Goal: Transaction & Acquisition: Purchase product/service

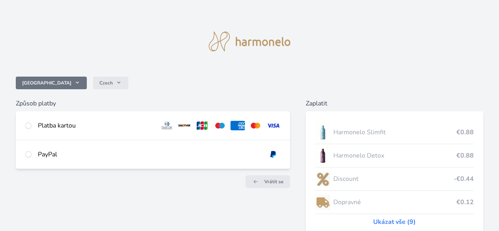
click at [71, 85] on span "Česko" at bounding box center [46, 83] width 49 height 6
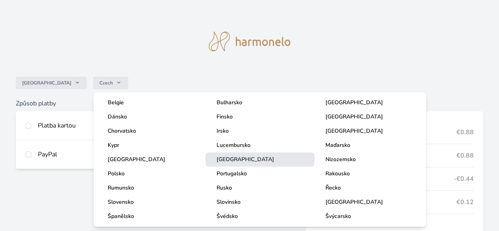
click at [221, 159] on span "[GEOGRAPHIC_DATA]" at bounding box center [246, 158] width 58 height 7
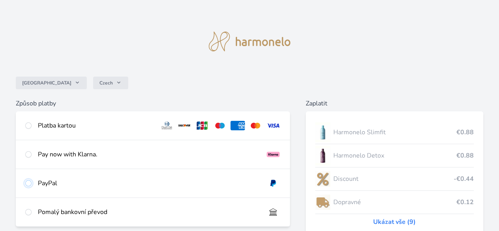
click at [32, 186] on input "radio" at bounding box center [28, 183] width 6 height 6
radio input "true"
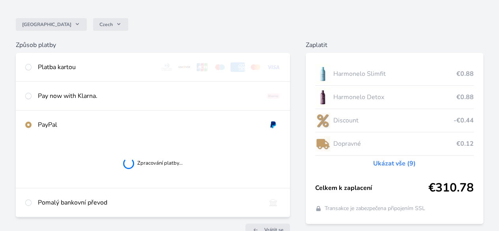
scroll to position [22, 0]
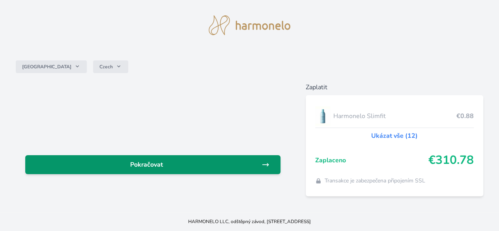
click at [216, 163] on span "Pokračovat" at bounding box center [147, 164] width 230 height 9
